Goal: Find specific page/section

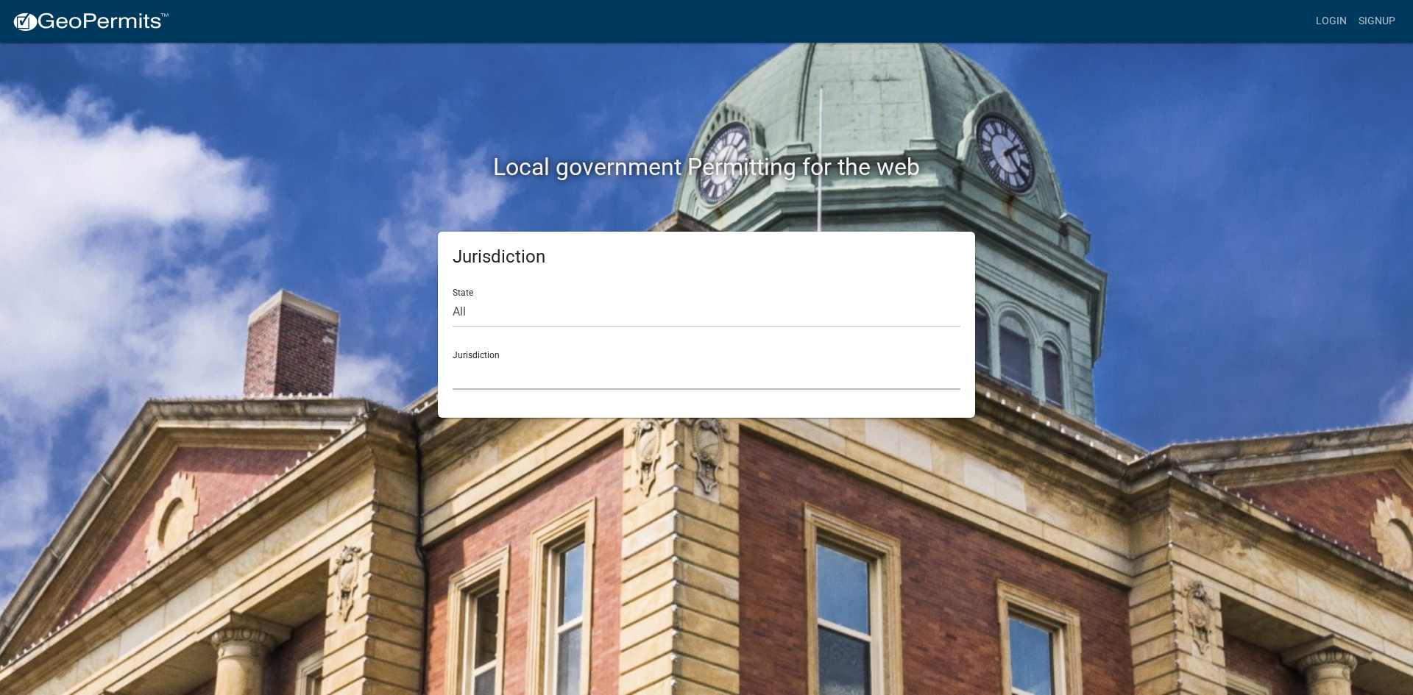
click at [484, 372] on select "[GEOGRAPHIC_DATA], [US_STATE] [GEOGRAPHIC_DATA], [US_STATE][PERSON_NAME][GEOGRA…" at bounding box center [707, 375] width 508 height 30
click at [333, 356] on div "Jurisdiction State All [US_STATE] [US_STATE] [US_STATE] [US_STATE] [US_STATE] […" at bounding box center [706, 325] width 839 height 186
click at [491, 310] on select "All [US_STATE] [US_STATE] [US_STATE] [US_STATE] [US_STATE] [US_STATE] [US_STATE…" at bounding box center [707, 312] width 508 height 30
select select "[US_STATE]"
click at [453, 297] on select "All [US_STATE] [US_STATE] [US_STATE] [US_STATE] [US_STATE] [US_STATE] [US_STATE…" at bounding box center [707, 312] width 508 height 30
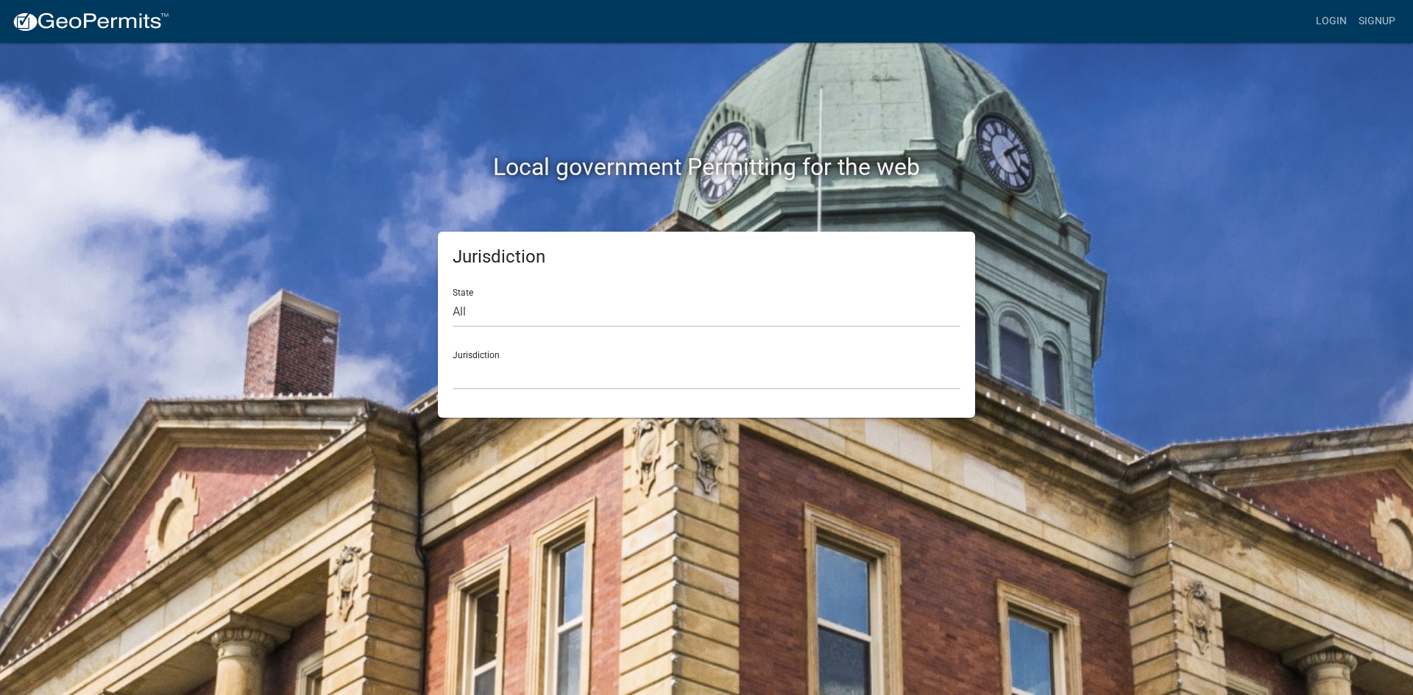
click at [478, 358] on div "Jurisdiction [GEOGRAPHIC_DATA], [US_STATE] [GEOGRAPHIC_DATA], [US_STATE] [GEOGR…" at bounding box center [707, 364] width 508 height 51
click at [481, 373] on select "[GEOGRAPHIC_DATA], [US_STATE] [GEOGRAPHIC_DATA], [US_STATE] [GEOGRAPHIC_DATA], …" at bounding box center [707, 375] width 508 height 30
